Goal: Task Accomplishment & Management: Complete application form

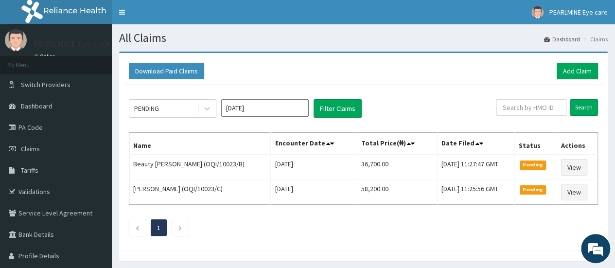
click at [44, 146] on link "Claims" at bounding box center [56, 148] width 112 height 21
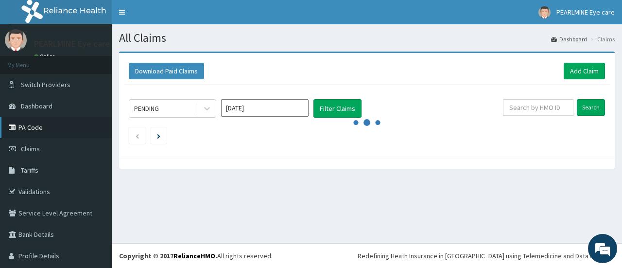
click at [31, 122] on link "PA Code" at bounding box center [56, 127] width 112 height 21
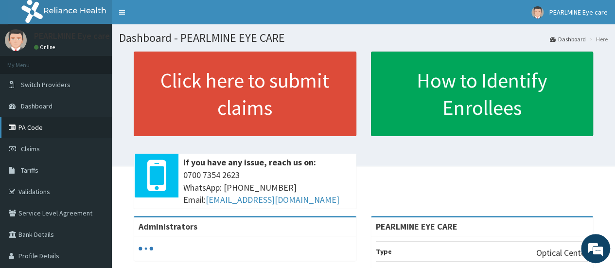
click at [46, 133] on link "PA Code" at bounding box center [56, 127] width 112 height 21
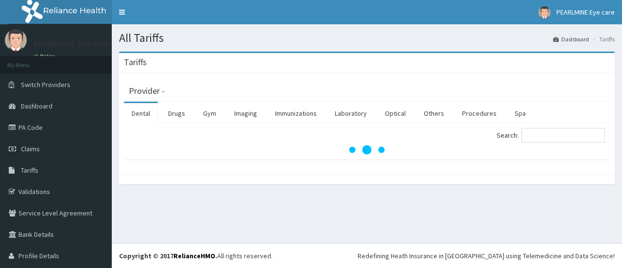
click at [29, 143] on link "Claims" at bounding box center [56, 148] width 112 height 21
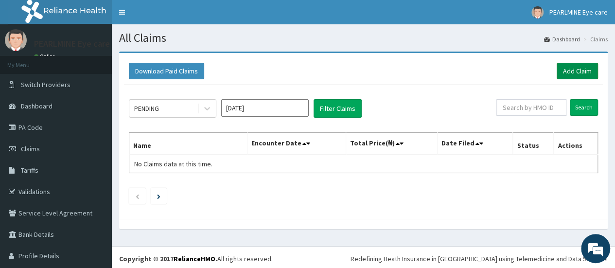
click at [569, 70] on link "Add Claim" at bounding box center [576, 71] width 41 height 17
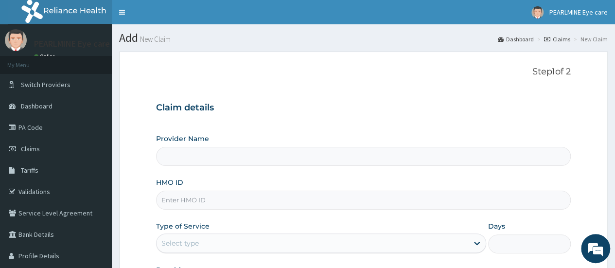
type input "PEARLMINE EYE CARE"
click at [224, 204] on input "HMO ID" at bounding box center [363, 200] width 415 height 19
type input "EDE/10038/A"
click at [323, 134] on div "Provider Name PEARLMINE EYE CARE" at bounding box center [363, 150] width 415 height 32
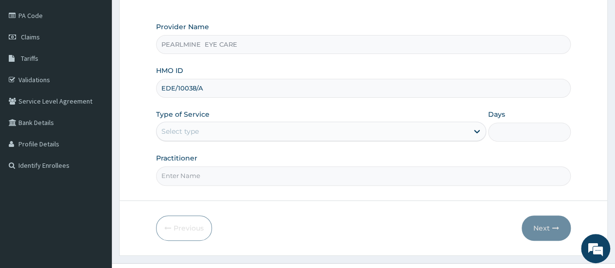
scroll to position [129, 0]
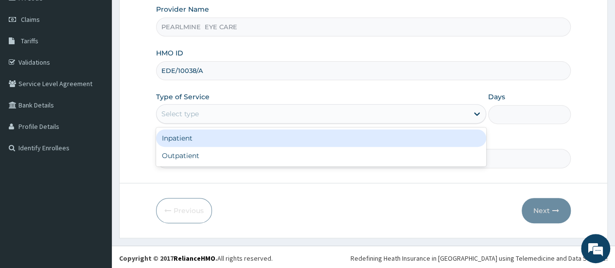
click at [363, 106] on div "Select type" at bounding box center [312, 114] width 312 height 16
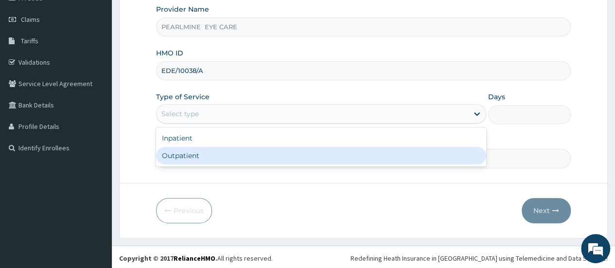
click at [325, 151] on div "Outpatient" at bounding box center [321, 155] width 330 height 17
type input "1"
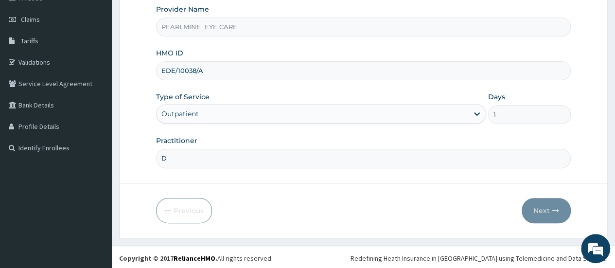
click at [386, 164] on input "D" at bounding box center [363, 158] width 415 height 19
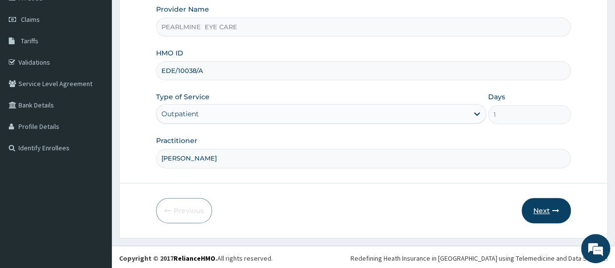
type input "DR CHIOMA O."
click at [542, 211] on button "Next" at bounding box center [545, 210] width 49 height 25
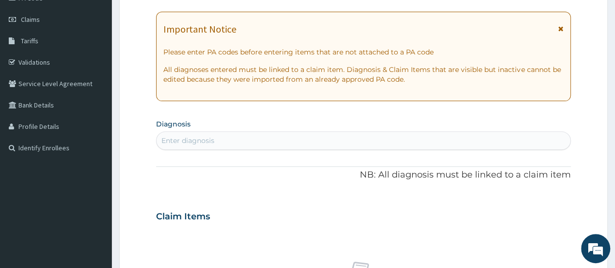
click at [562, 25] on icon at bounding box center [560, 28] width 5 height 7
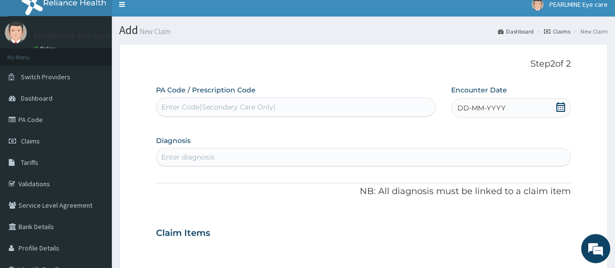
scroll to position [0, 0]
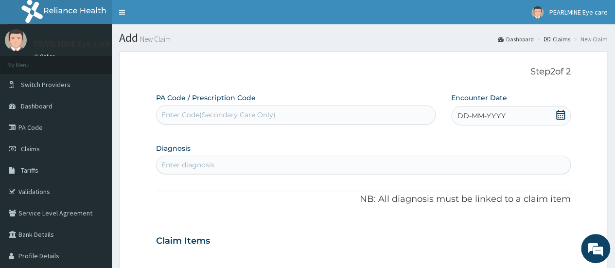
click at [364, 115] on div "Enter Code(Secondary Care Only)" at bounding box center [295, 115] width 278 height 16
paste input "PA/96F2FF"
type input "PA/96F2FF"
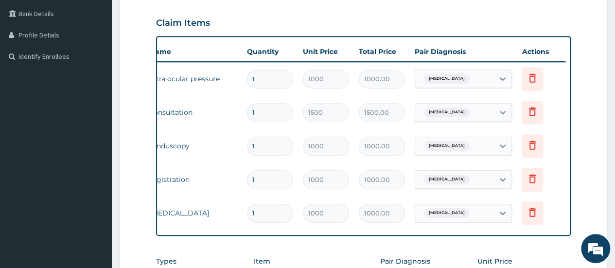
scroll to position [183, 0]
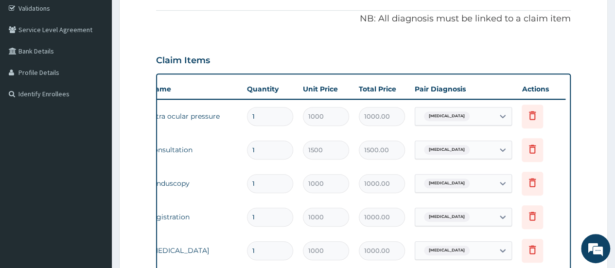
drag, startPoint x: 611, startPoint y: 113, endPoint x: 610, endPoint y: 141, distance: 28.7
click at [610, 141] on section "Step 2 of 2 PA Code / Prescription Code PA/96F2FF Encounter Date 08-08-2025 Dia…" at bounding box center [363, 168] width 503 height 614
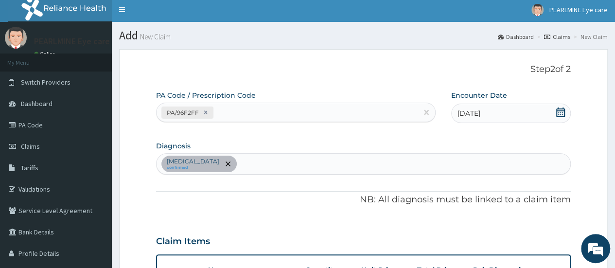
scroll to position [0, 0]
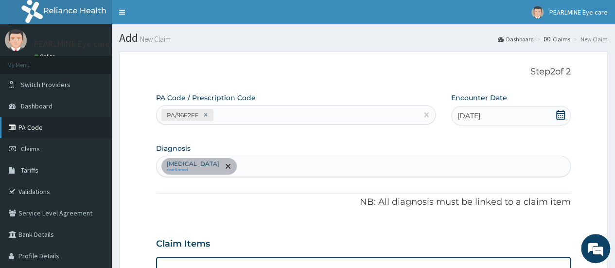
click at [23, 125] on link "PA Code" at bounding box center [56, 127] width 112 height 21
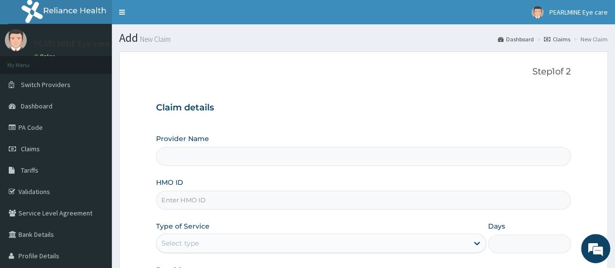
click at [188, 156] on input "Provider Name" at bounding box center [363, 156] width 415 height 19
type input "PEARLMINE EYE CARE"
click at [203, 198] on input "HMO ID" at bounding box center [363, 200] width 415 height 19
type input "EDE/10043/A"
click at [372, 110] on h3 "Claim details" at bounding box center [363, 108] width 415 height 11
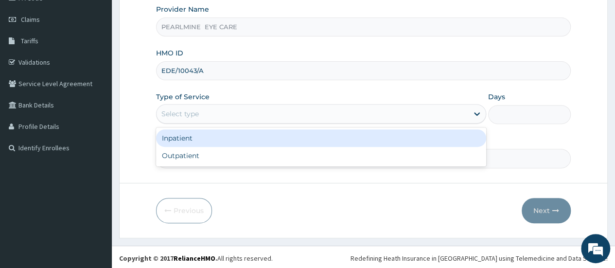
click at [372, 110] on div "Select type" at bounding box center [312, 114] width 312 height 16
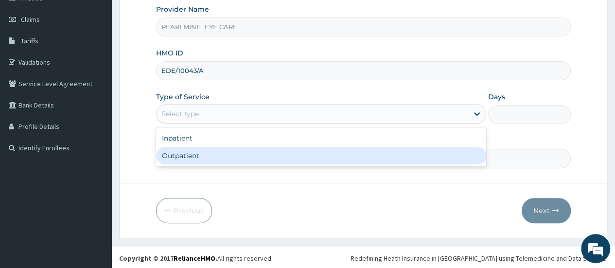
type input "1"
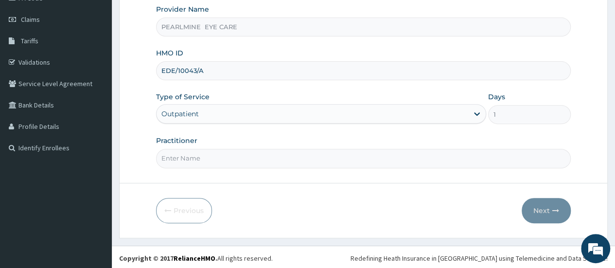
click at [423, 159] on input "Practitioner" at bounding box center [363, 158] width 415 height 19
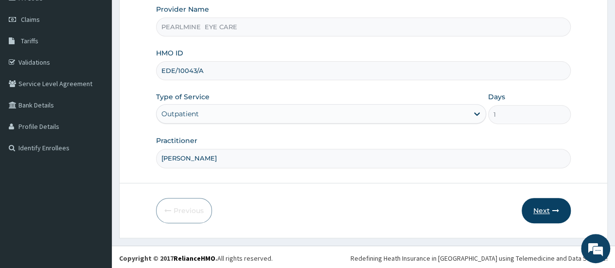
type input "DR CHIOMA O."
click at [553, 208] on icon "button" at bounding box center [555, 210] width 7 height 7
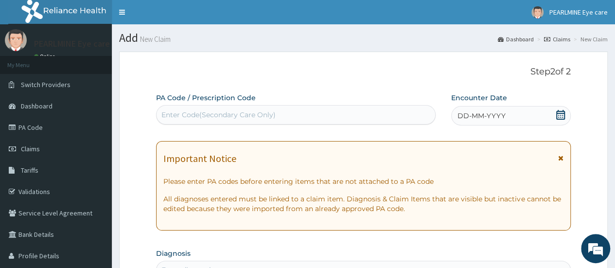
click at [382, 109] on div "Enter Code(Secondary Care Only)" at bounding box center [295, 115] width 278 height 16
paste input "PA/D7CB1A"
type input "PA/D7CB1A"
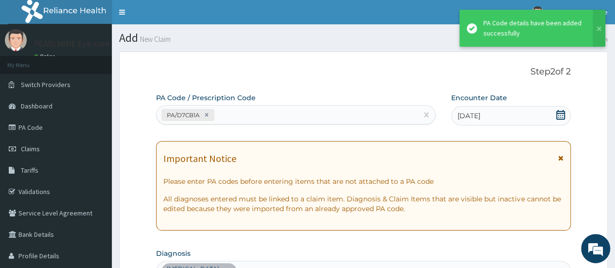
scroll to position [337, 0]
